Goal: Information Seeking & Learning: Understand process/instructions

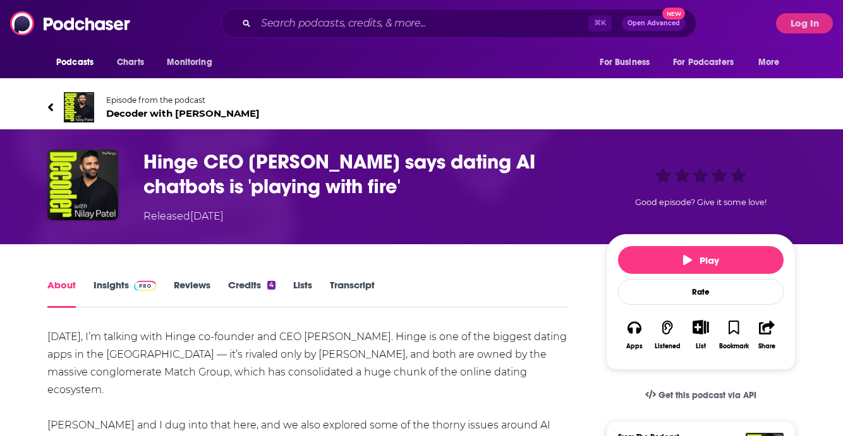
click at [368, 297] on link "Transcript" at bounding box center [352, 293] width 45 height 29
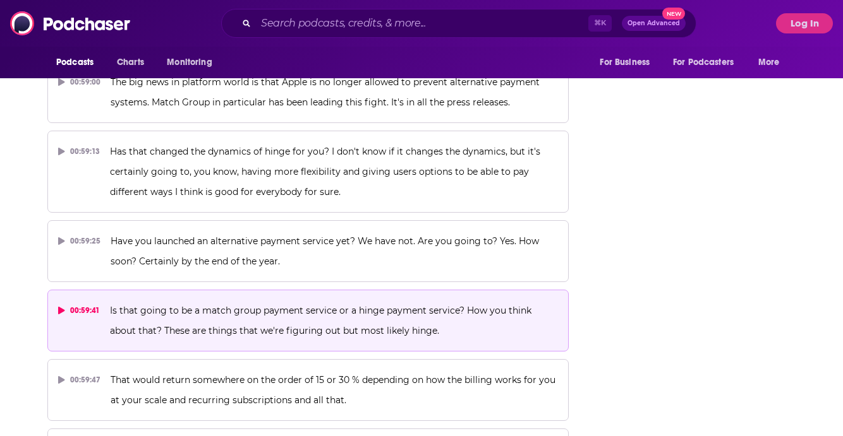
scroll to position [24263, 0]
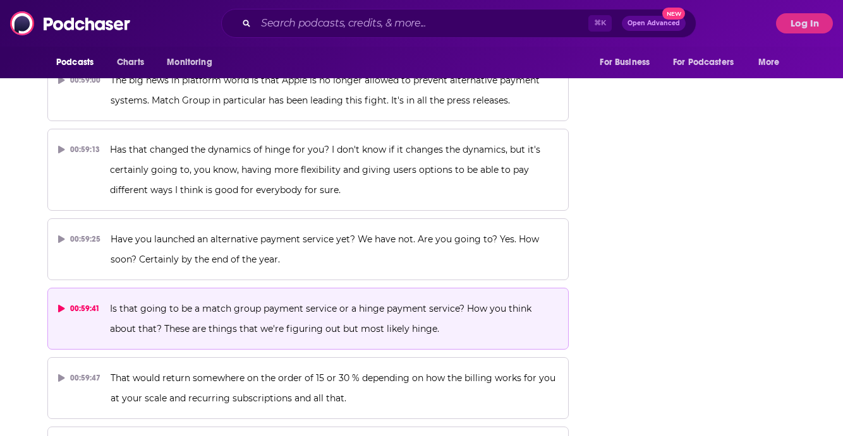
click at [59, 305] on icon at bounding box center [61, 309] width 6 height 8
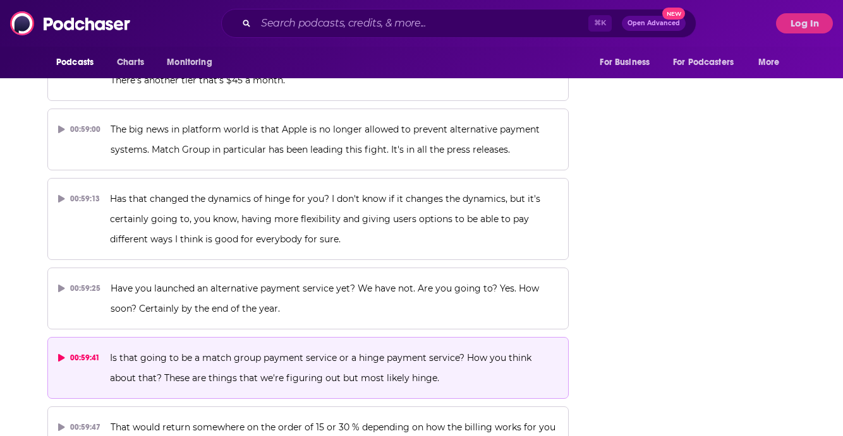
scroll to position [24193, 0]
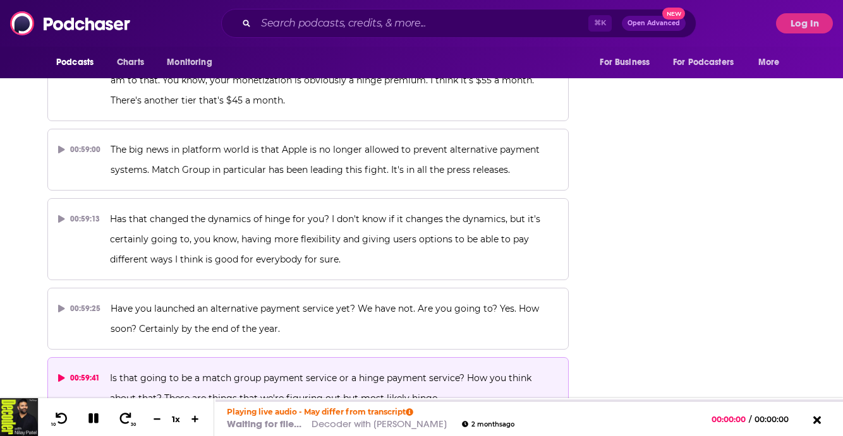
click at [59, 375] on icon at bounding box center [61, 379] width 6 height 8
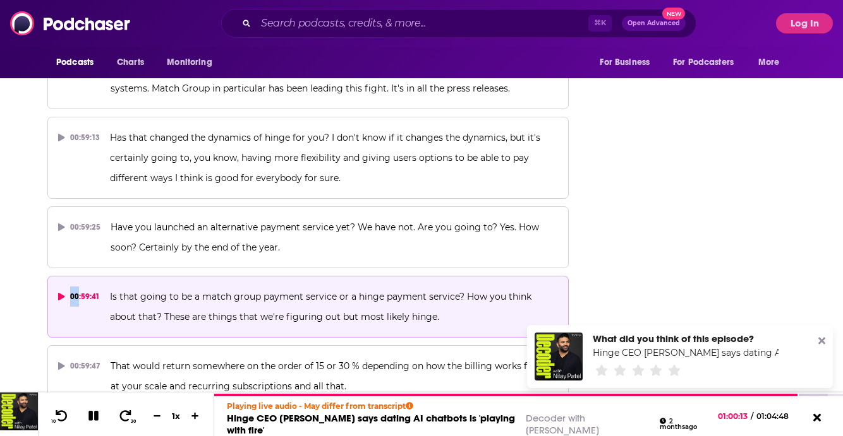
scroll to position [24432, 0]
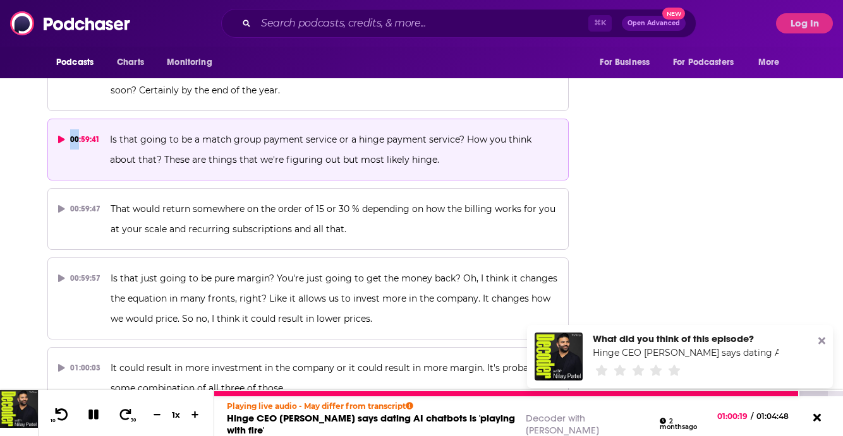
click at [66, 414] on icon at bounding box center [62, 415] width 13 height 12
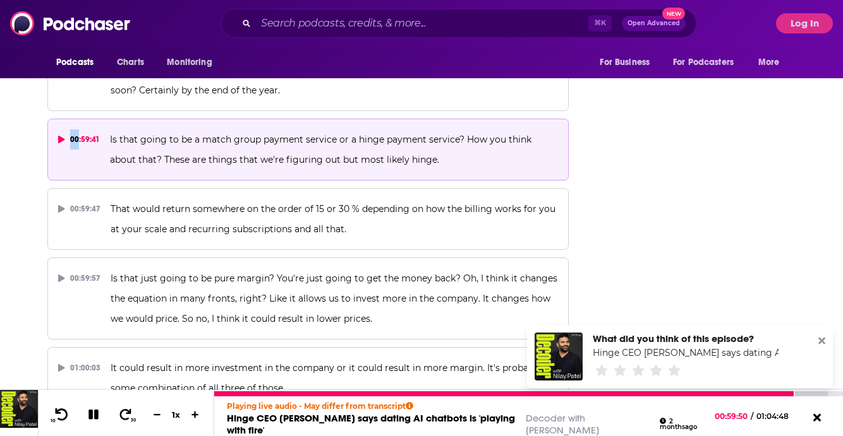
click at [66, 414] on icon at bounding box center [62, 415] width 13 height 12
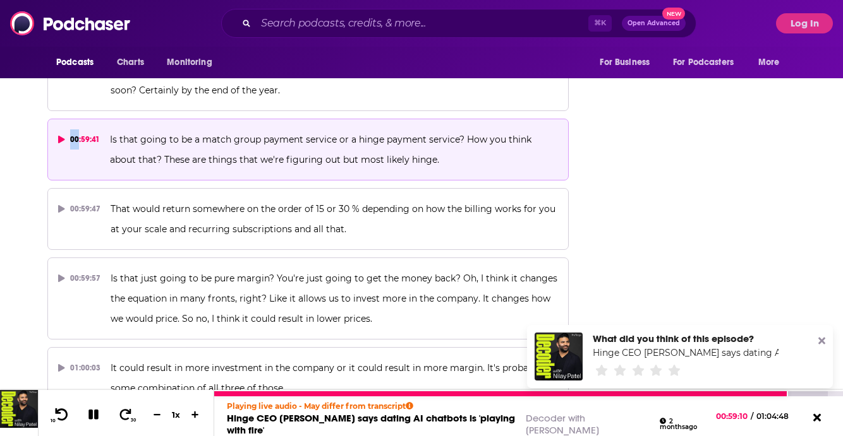
click at [66, 414] on icon at bounding box center [62, 415] width 13 height 12
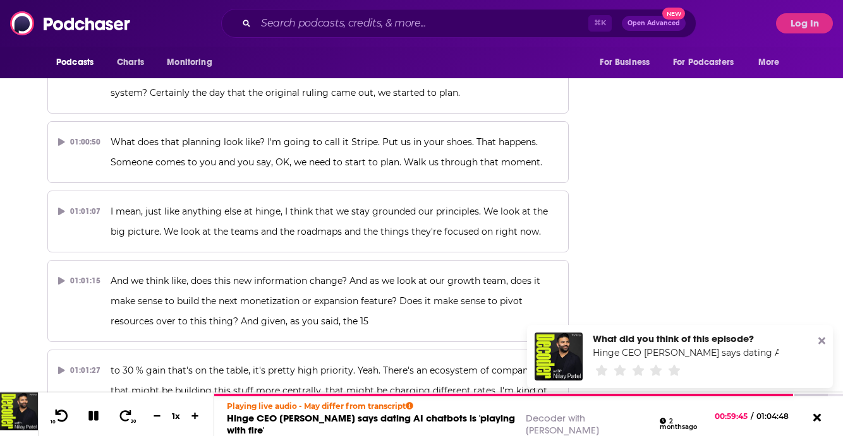
scroll to position [25054, 0]
